Goal: Task Accomplishment & Management: Manage account settings

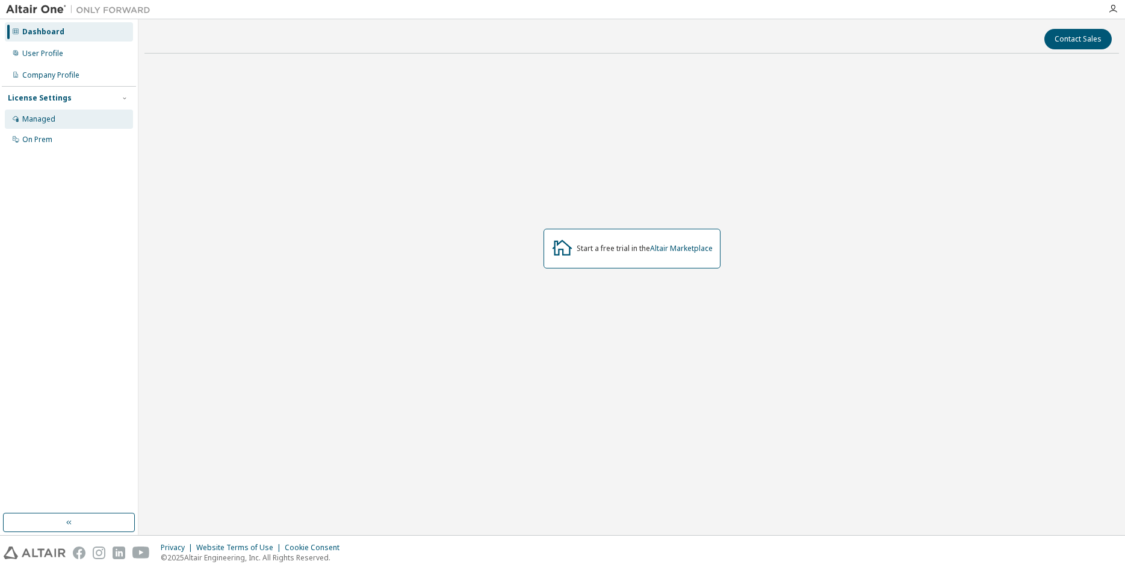
click at [74, 113] on div "Managed" at bounding box center [69, 119] width 128 height 19
click at [66, 112] on div "Managed" at bounding box center [69, 119] width 128 height 19
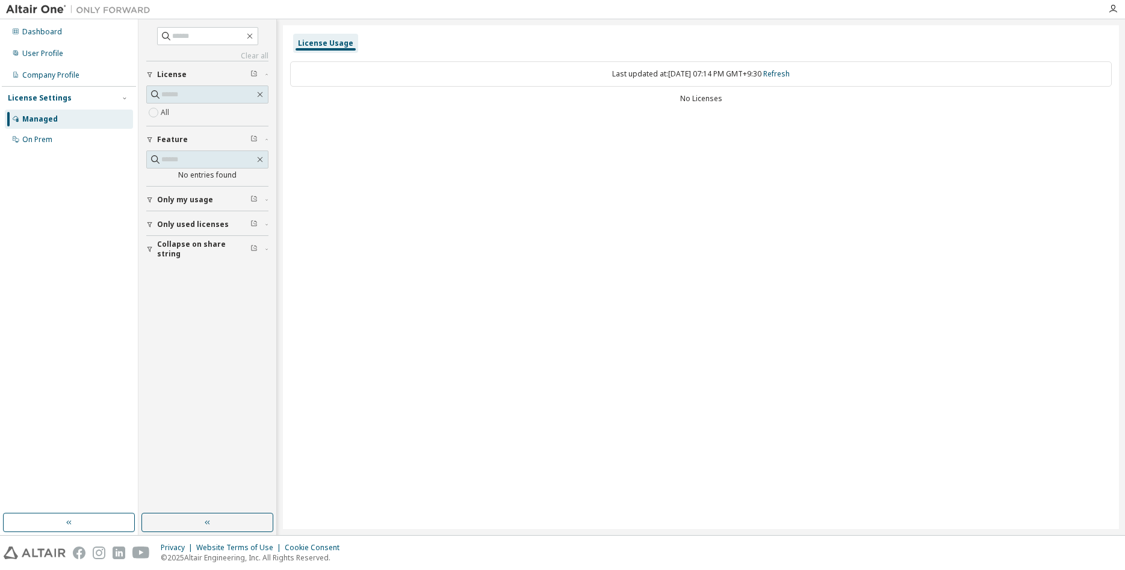
click at [179, 223] on span "Only used licenses" at bounding box center [193, 225] width 72 height 10
click at [67, 35] on div "Dashboard" at bounding box center [69, 31] width 128 height 19
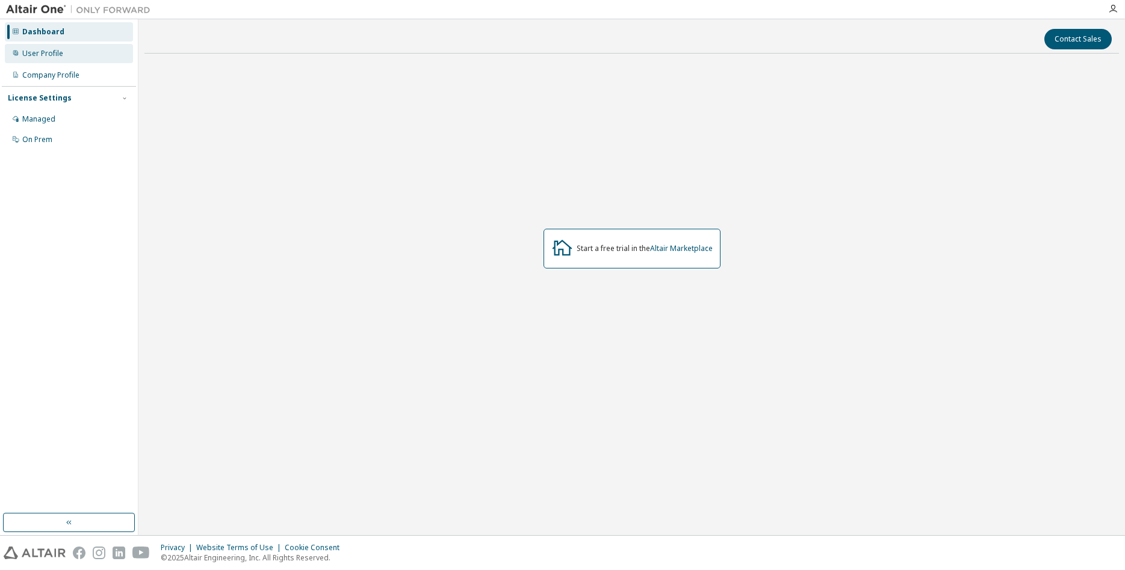
click at [41, 51] on div "User Profile" at bounding box center [42, 54] width 41 height 10
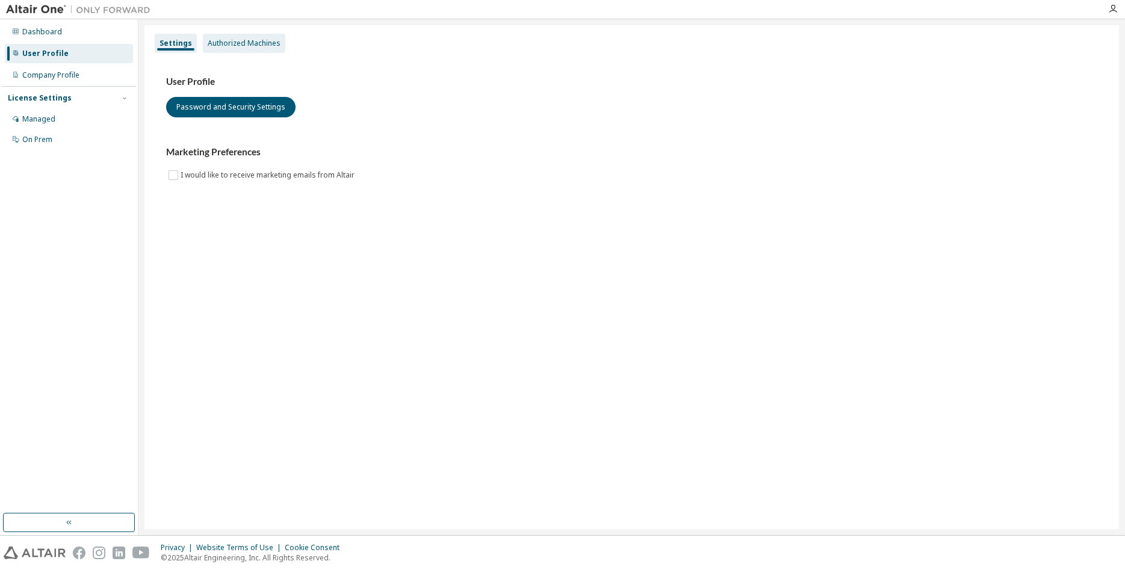
click at [240, 46] on div "Authorized Machines" at bounding box center [244, 44] width 73 height 10
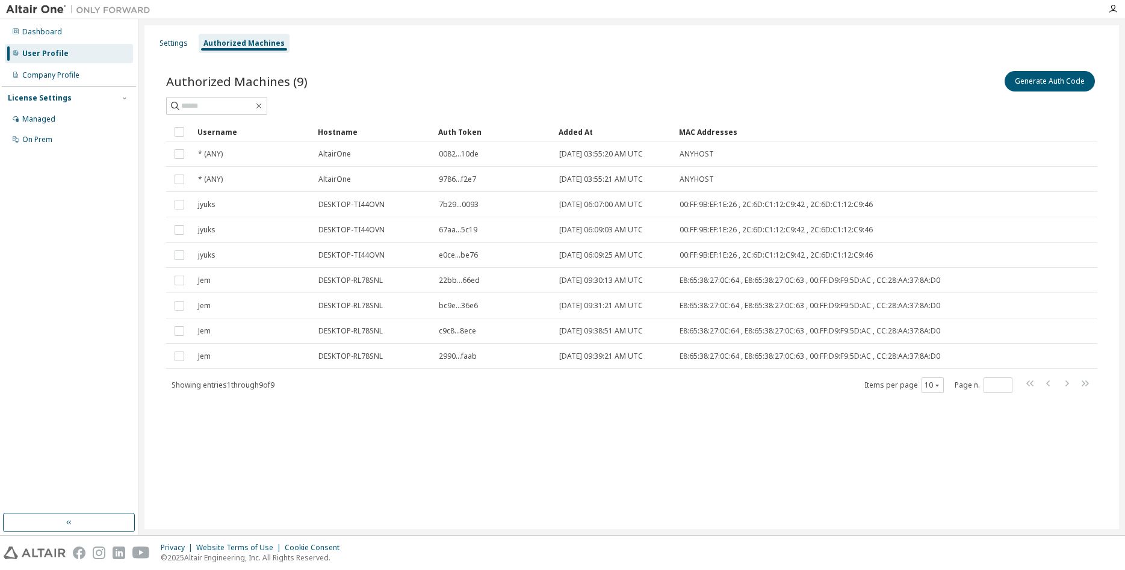
click at [1110, 14] on div at bounding box center [1112, 9] width 24 height 18
click at [1113, 10] on icon "button" at bounding box center [1113, 9] width 10 height 10
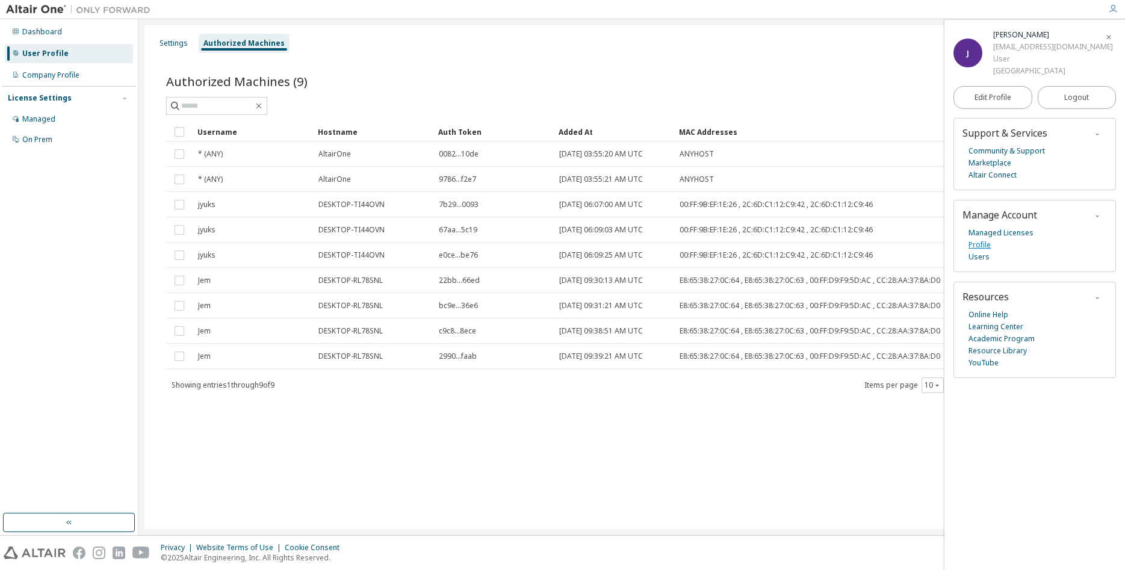
click at [986, 247] on link "Profile" at bounding box center [979, 245] width 22 height 12
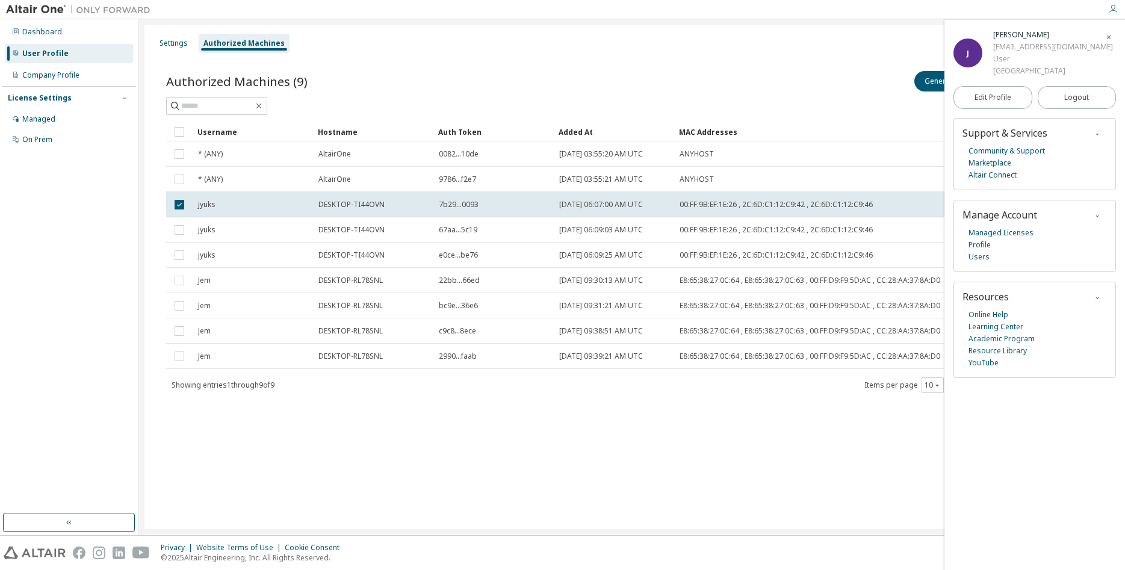
drag, startPoint x: 735, startPoint y: 81, endPoint x: 889, endPoint y: 122, distance: 158.8
drag, startPoint x: 332, startPoint y: 521, endPoint x: 646, endPoint y: 417, distance: 330.9
click at [563, 483] on div "Settings Authorized Machines Authorized Machines (9) Generate Auth Code Delete …" at bounding box center [631, 277] width 974 height 504
click at [1093, 33] on span "button" at bounding box center [1097, 36] width 12 height 19
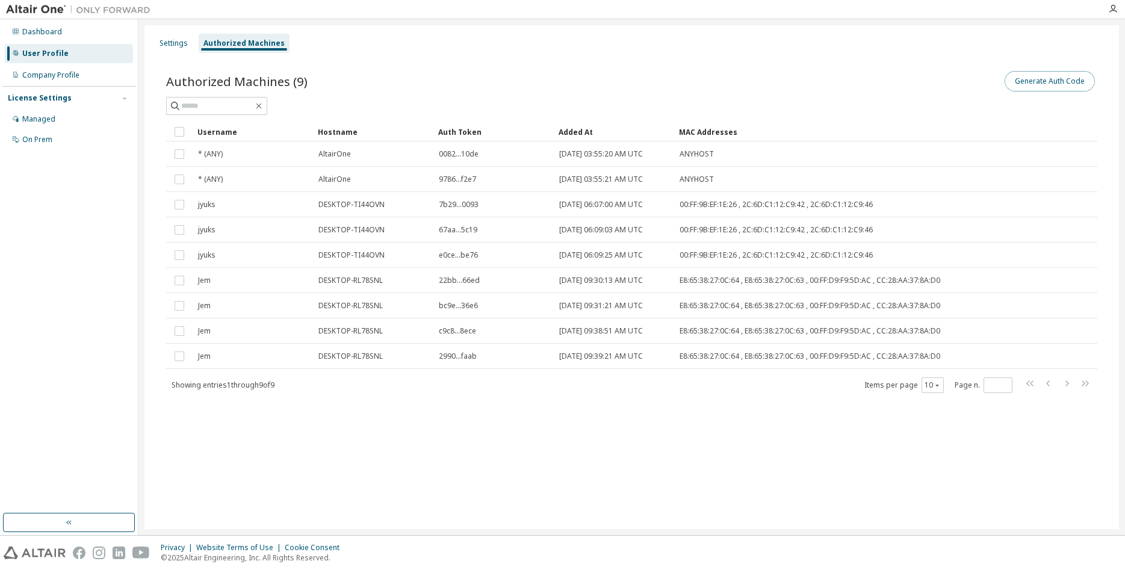
click at [1048, 79] on button "Generate Auth Code" at bounding box center [1049, 81] width 90 height 20
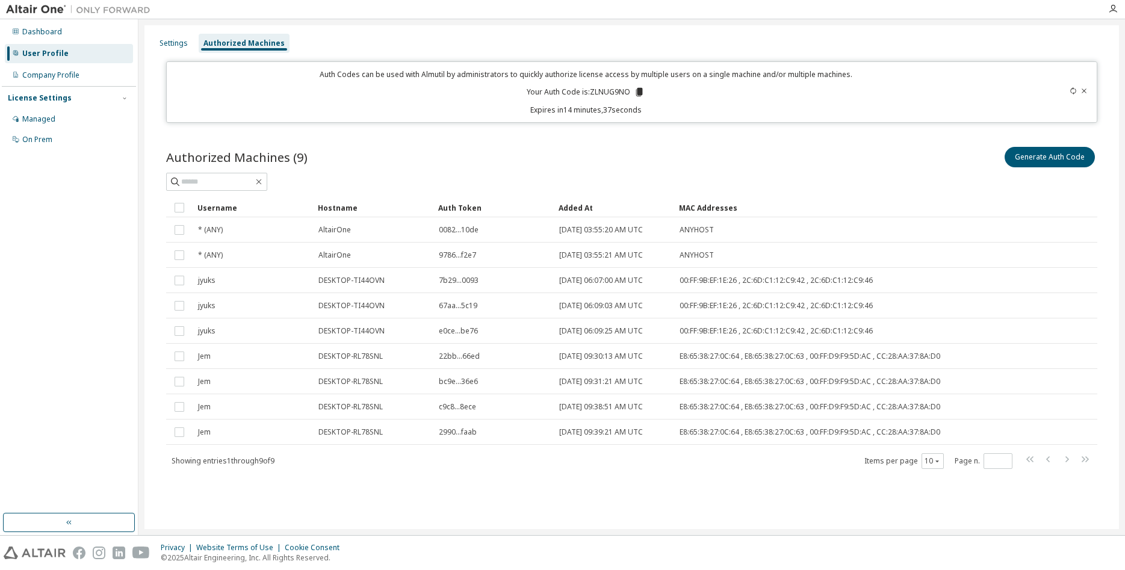
click at [609, 90] on p "Your Auth Code is: ZLNUG9NO" at bounding box center [585, 92] width 118 height 11
copy p "ZLNUG9NO"
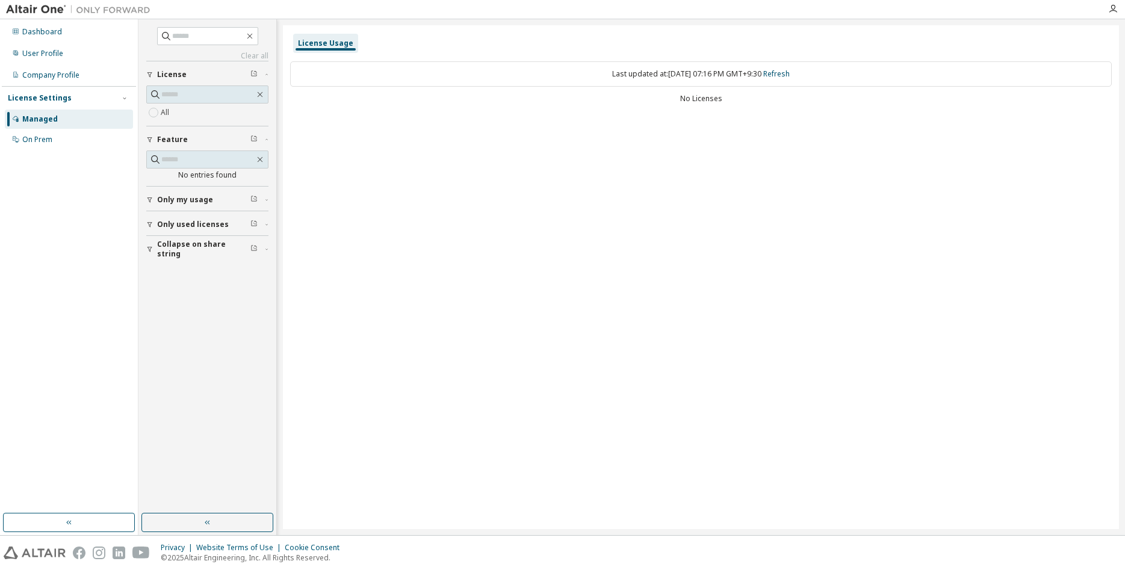
click at [36, 13] on img at bounding box center [81, 10] width 150 height 12
click at [46, 9] on img at bounding box center [81, 10] width 150 height 12
click at [32, 34] on div "Dashboard" at bounding box center [42, 32] width 40 height 10
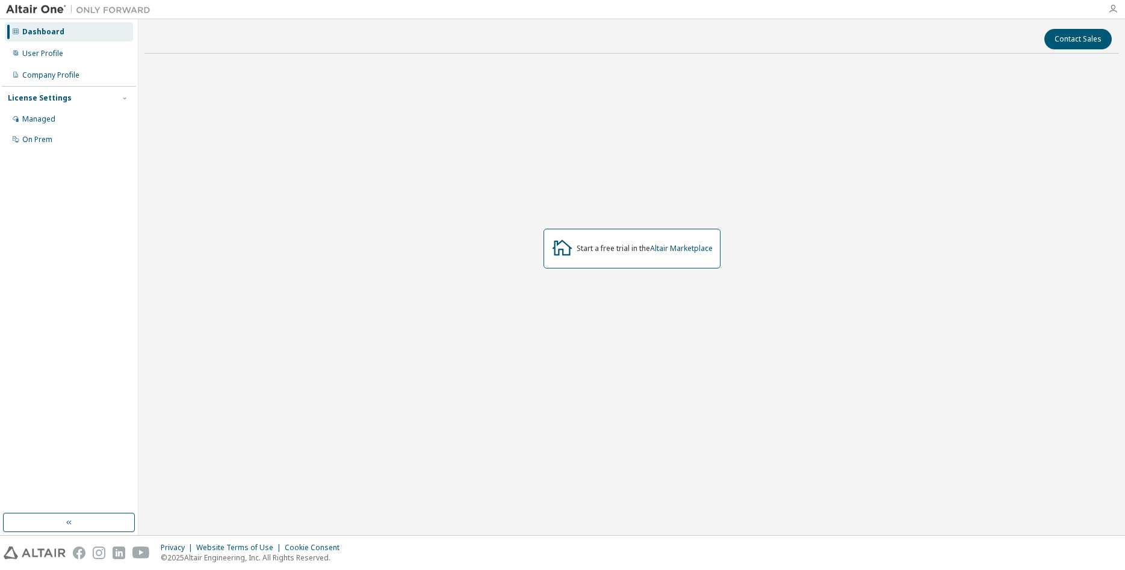
click at [1110, 11] on icon "button" at bounding box center [1113, 9] width 10 height 10
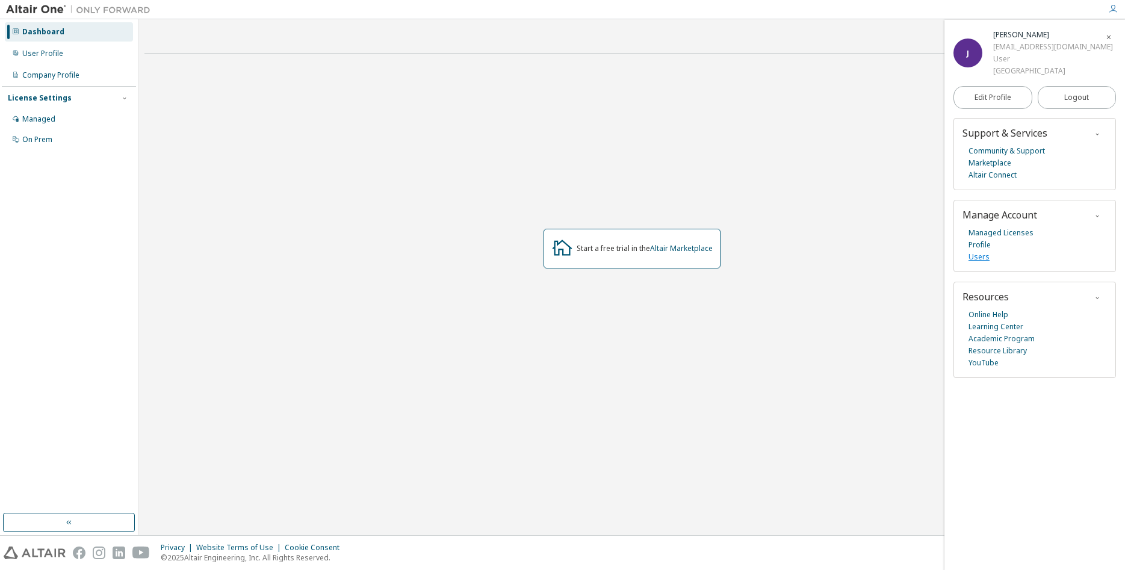
click at [974, 257] on link "Users" at bounding box center [978, 257] width 21 height 12
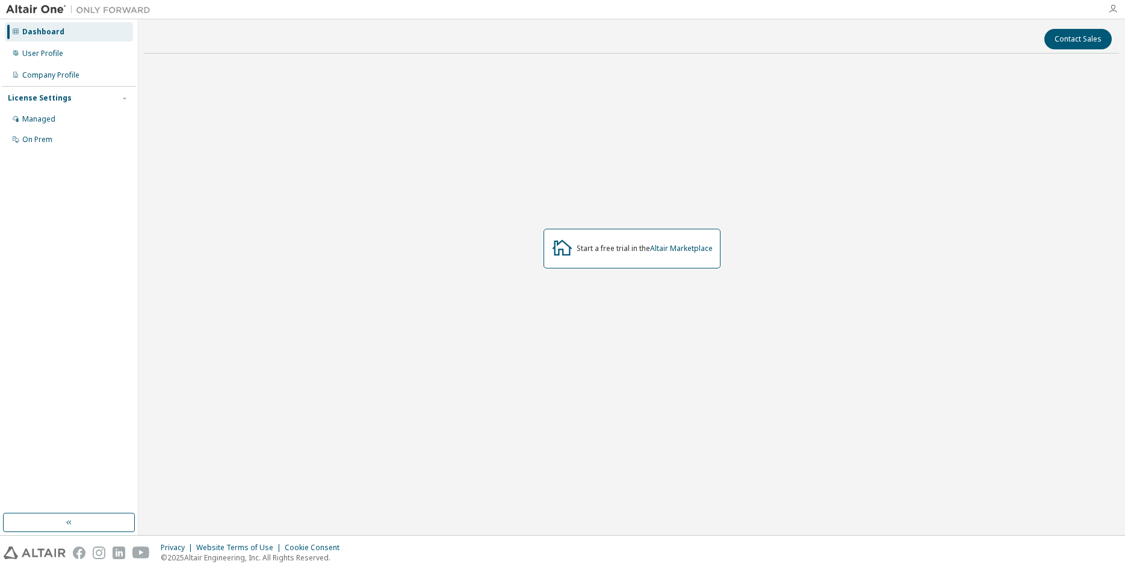
click at [1114, 9] on icon "button" at bounding box center [1113, 9] width 10 height 10
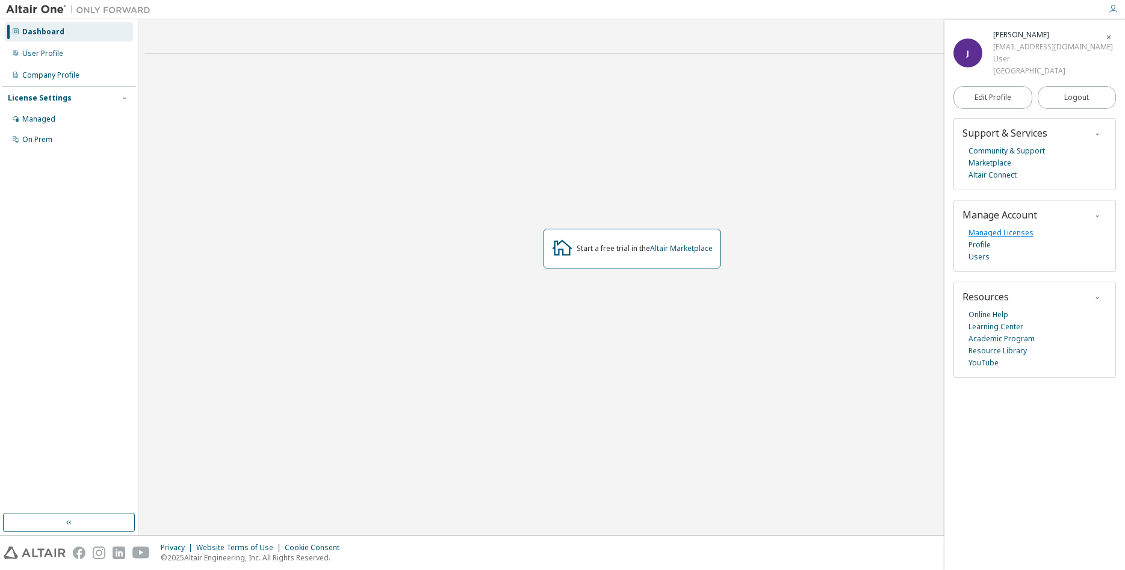
click at [987, 236] on link "Managed Licenses" at bounding box center [1000, 233] width 65 height 12
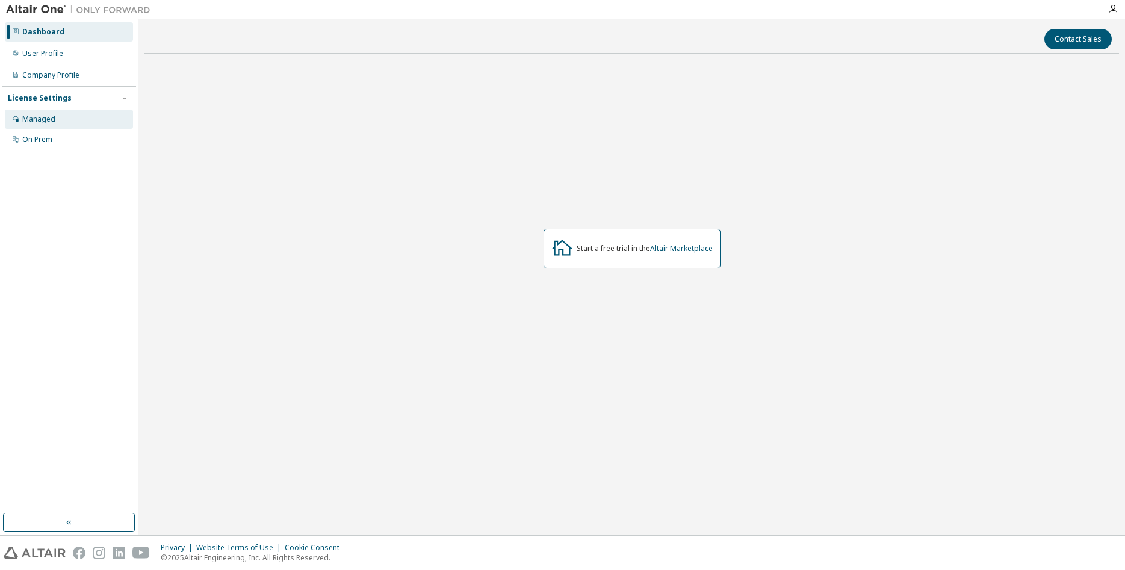
click at [55, 117] on div "Managed" at bounding box center [69, 119] width 128 height 19
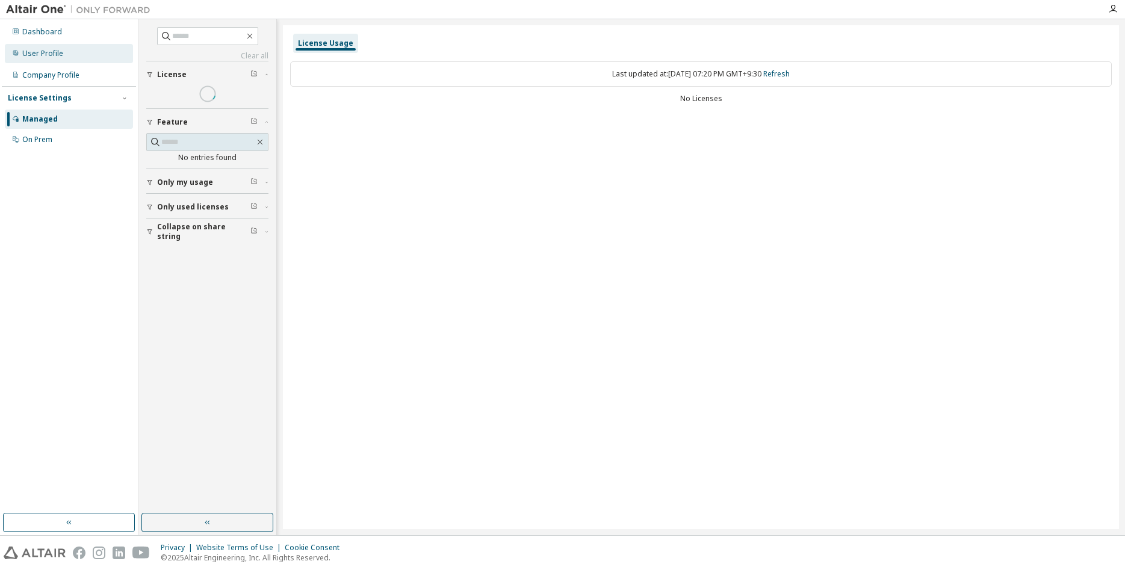
click at [55, 57] on div "User Profile" at bounding box center [42, 54] width 41 height 10
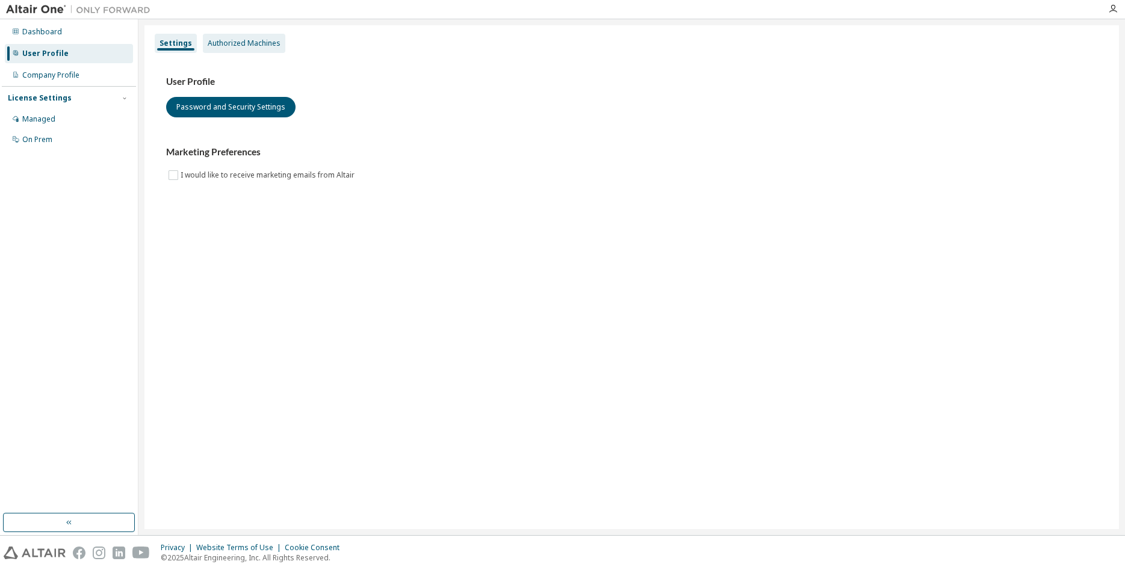
click at [236, 42] on div "Authorized Machines" at bounding box center [244, 44] width 73 height 10
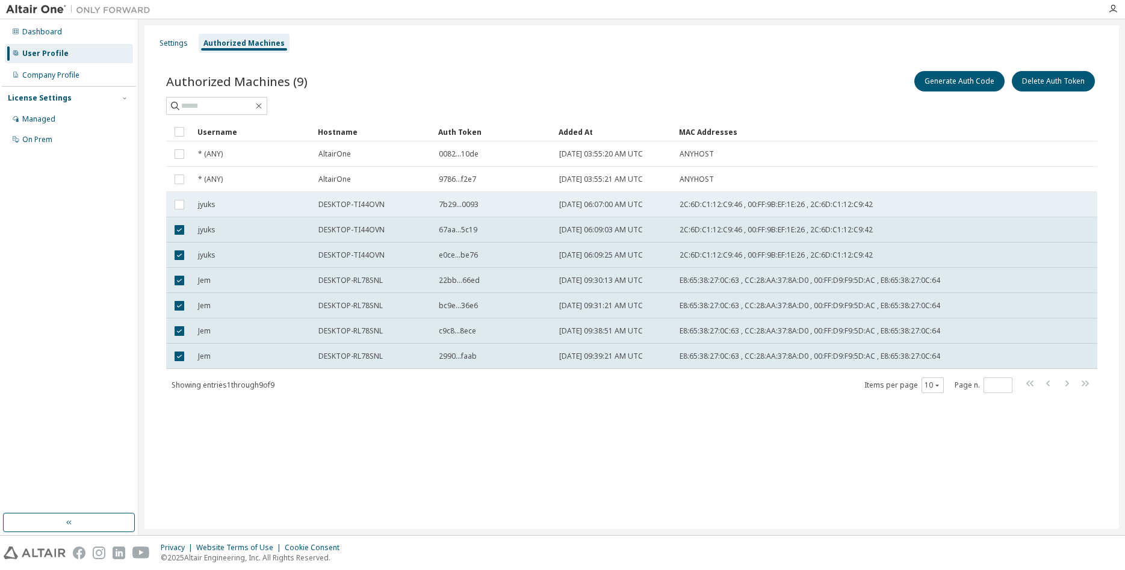
click at [180, 212] on td at bounding box center [179, 204] width 26 height 25
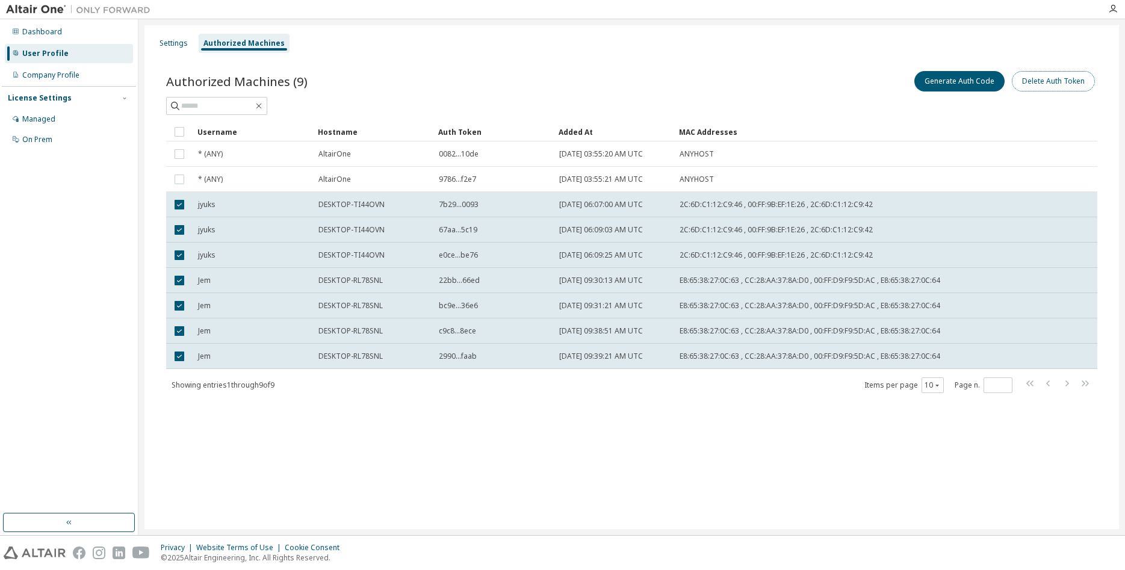
click at [1059, 81] on button "Delete Auth Token" at bounding box center [1052, 81] width 83 height 20
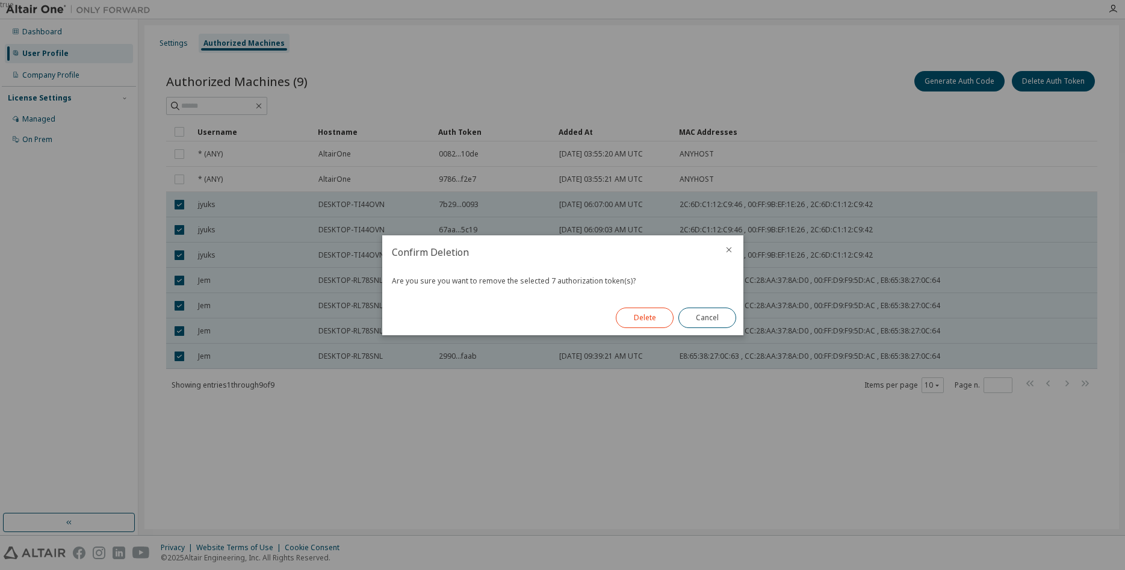
click at [637, 318] on button "Delete" at bounding box center [644, 317] width 58 height 20
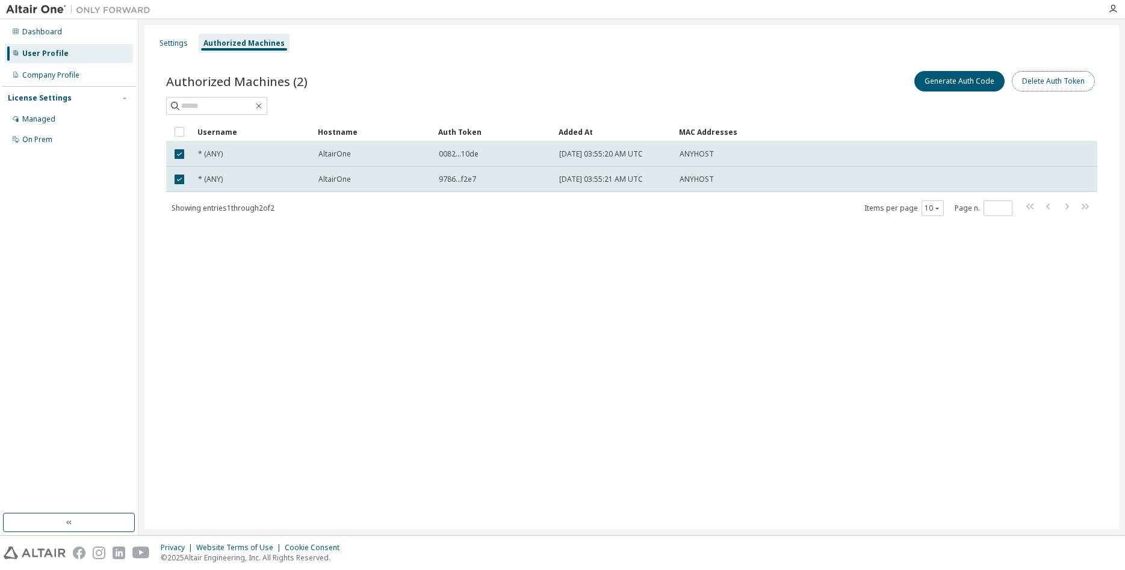
click at [1071, 80] on button "Delete Auth Token" at bounding box center [1052, 81] width 83 height 20
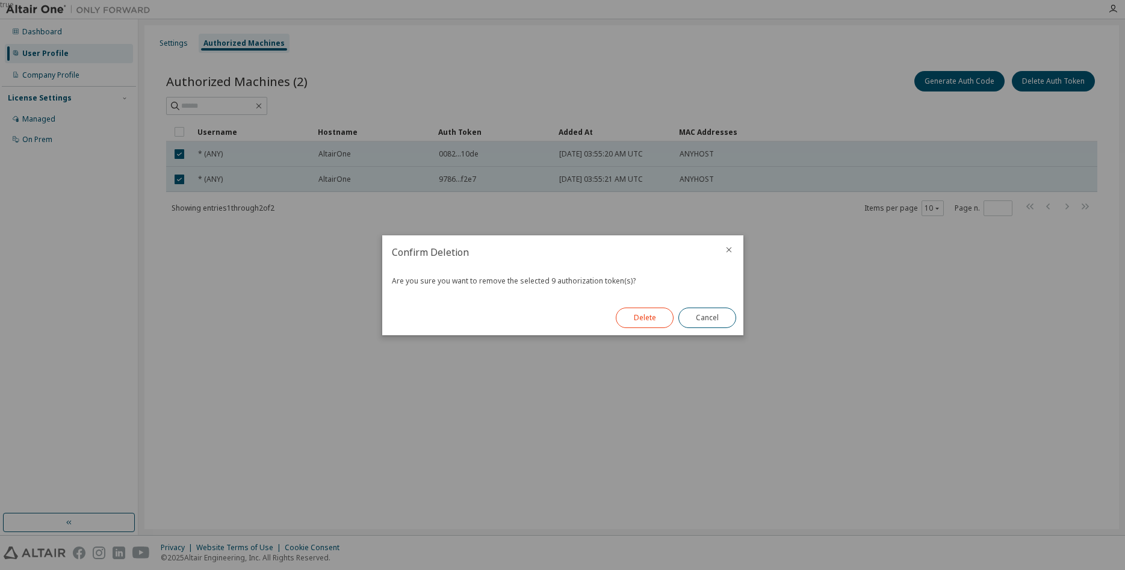
click at [646, 319] on button "Delete" at bounding box center [644, 317] width 58 height 20
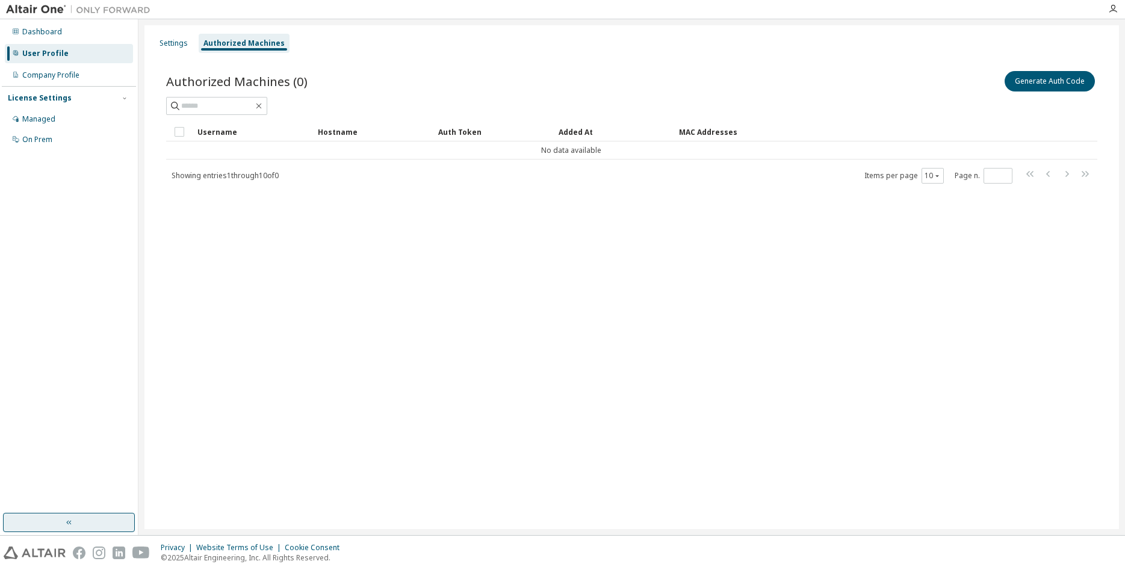
click at [72, 517] on button "button" at bounding box center [69, 522] width 132 height 19
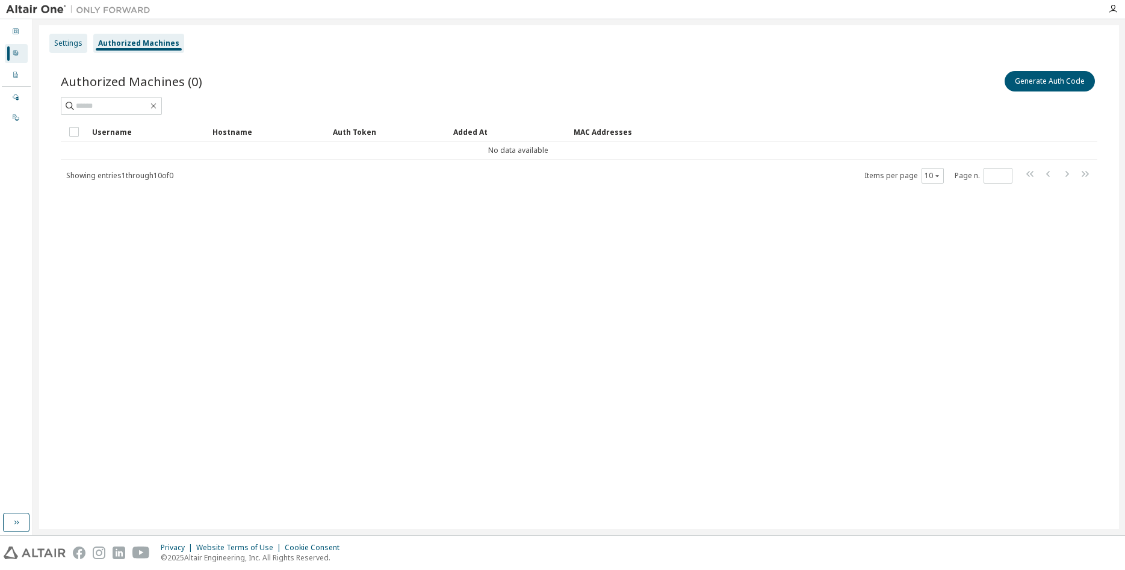
click at [56, 42] on div "Settings" at bounding box center [68, 44] width 28 height 10
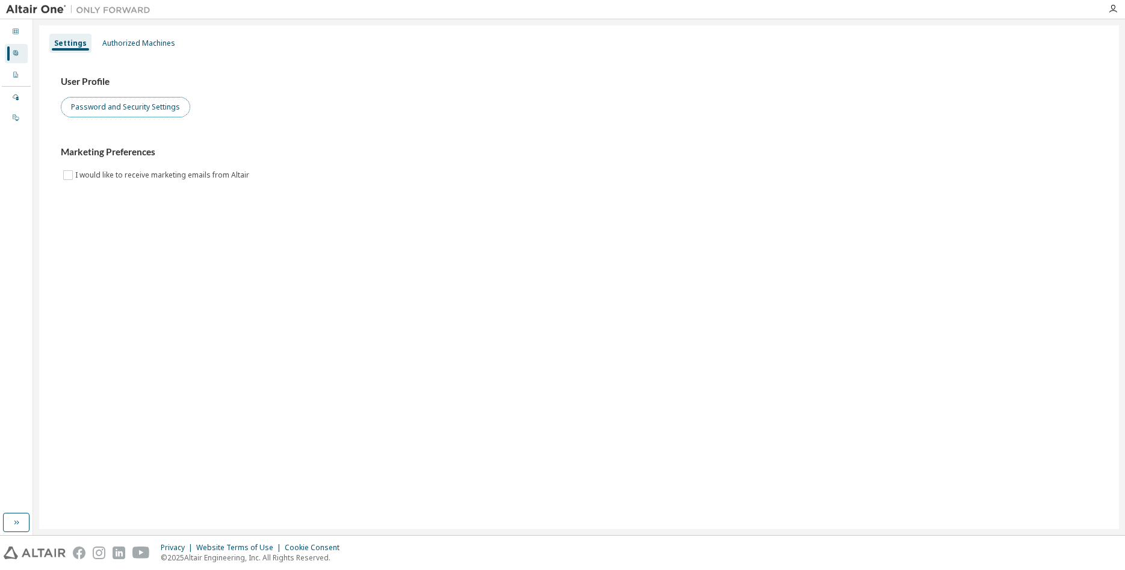
click at [116, 111] on button "Password and Security Settings" at bounding box center [125, 107] width 129 height 20
